Goal: Task Accomplishment & Management: Manage account settings

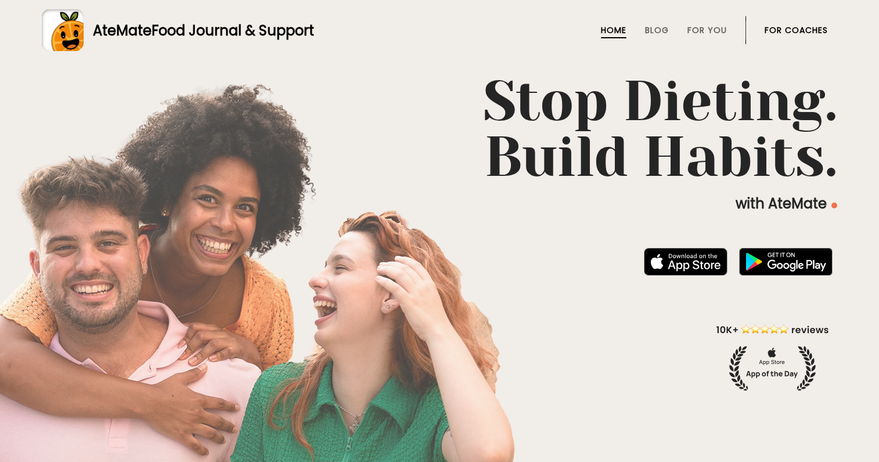
click at [823, 23] on li "For Coaches" at bounding box center [795, 30] width 63 height 28
click at [816, 28] on link "For Coaches" at bounding box center [795, 30] width 63 height 9
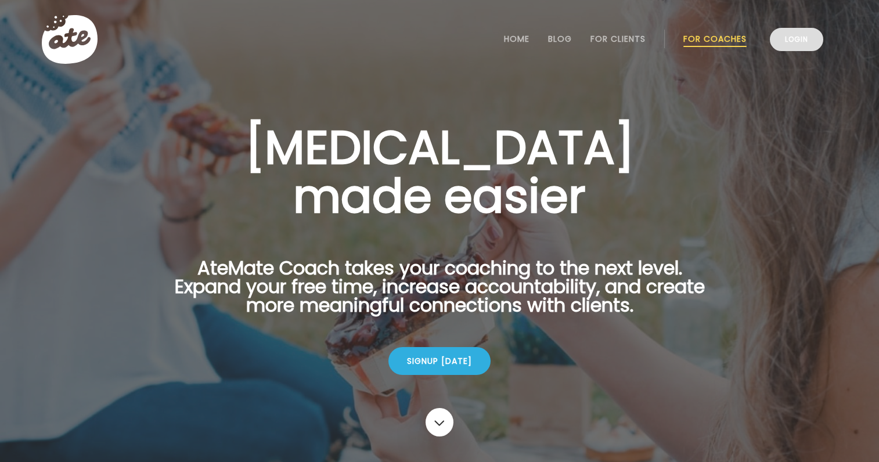
click at [806, 36] on link "Login" at bounding box center [795, 39] width 53 height 23
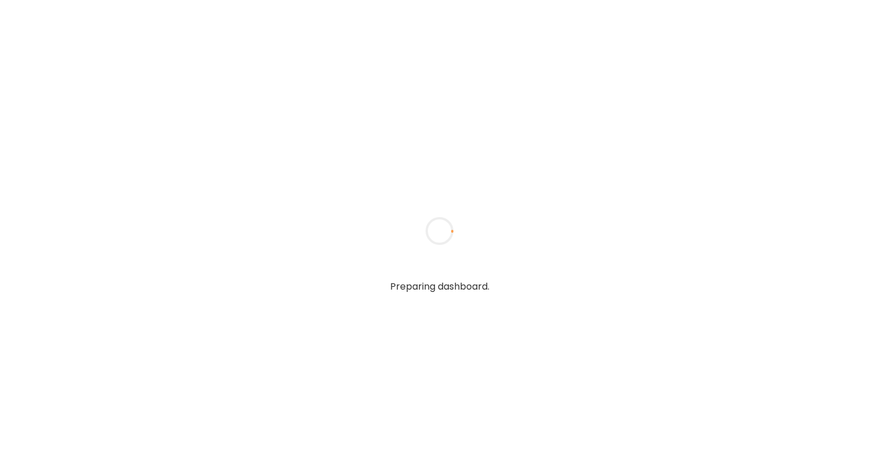
type textarea "**********"
type input "**********"
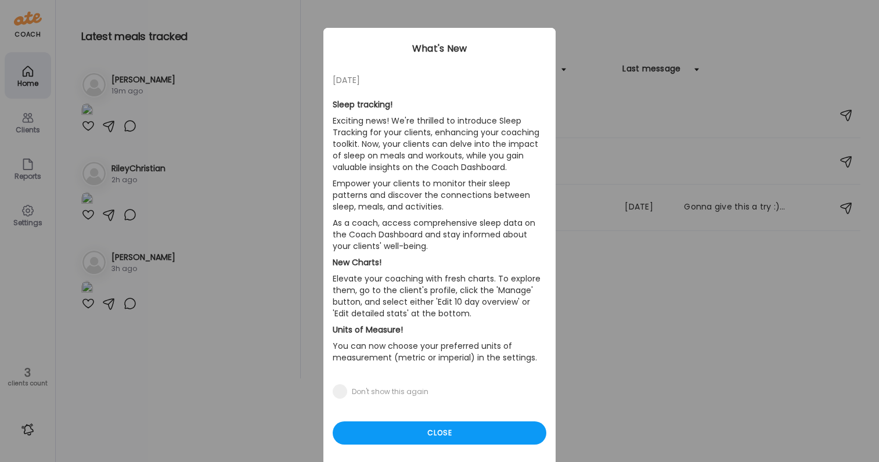
click at [402, 444] on div "12/11/23 Sleep tracking! Exciting news! We're thrilled to introduce Sleep Track…" at bounding box center [439, 248] width 232 height 440
click at [391, 431] on div "Close" at bounding box center [439, 432] width 214 height 23
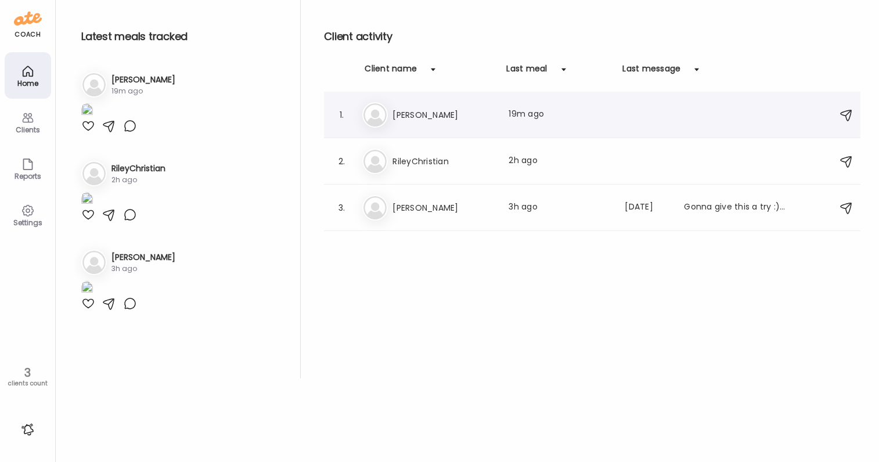
click at [410, 124] on div "Me Megan Last meal: 19m ago" at bounding box center [593, 115] width 463 height 26
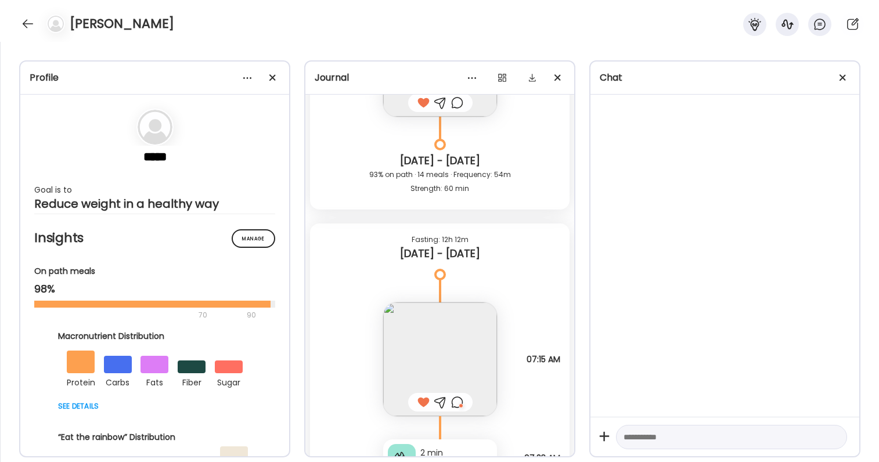
scroll to position [32722, 0]
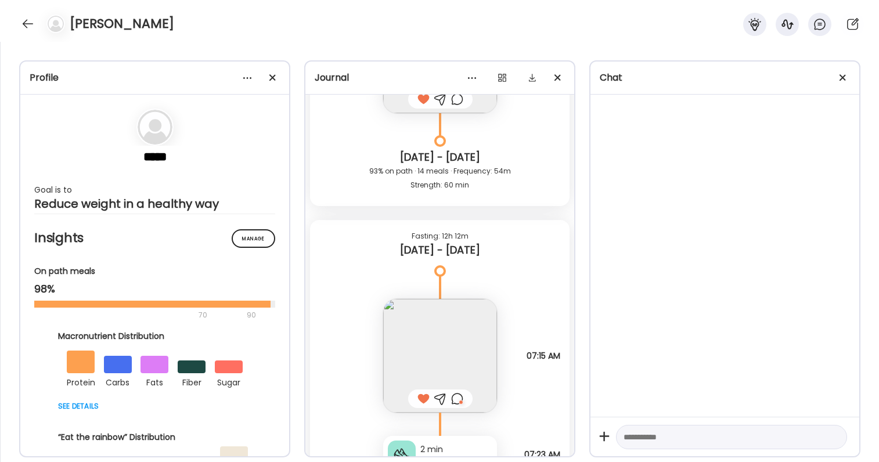
click at [434, 338] on img at bounding box center [440, 356] width 114 height 114
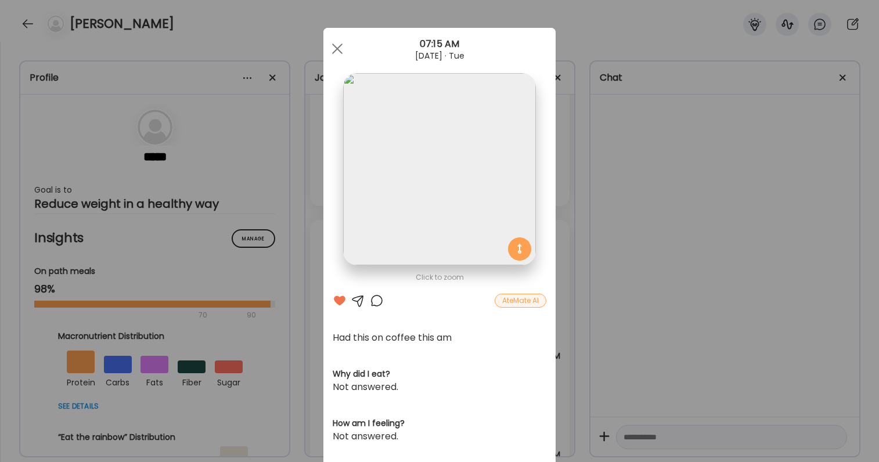
click at [645, 226] on div "Ate Coach Dashboard Wahoo! It’s official Take a moment to set up your Coach Pro…" at bounding box center [439, 231] width 879 height 462
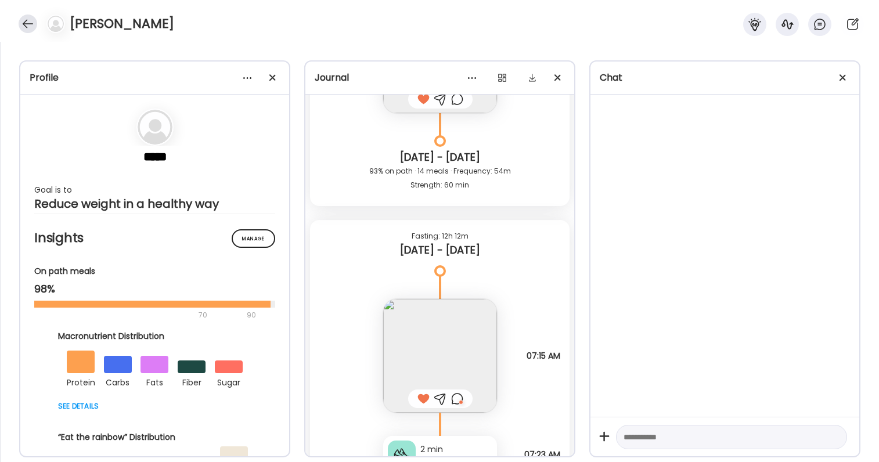
click at [32, 20] on div at bounding box center [28, 24] width 19 height 19
